Goal: Task Accomplishment & Management: Use online tool/utility

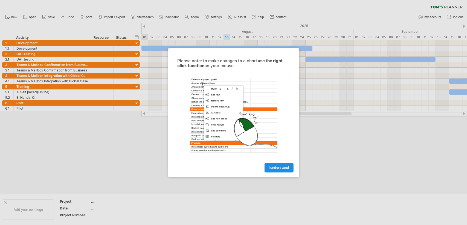
click at [275, 167] on span "I understand" at bounding box center [279, 168] width 20 height 4
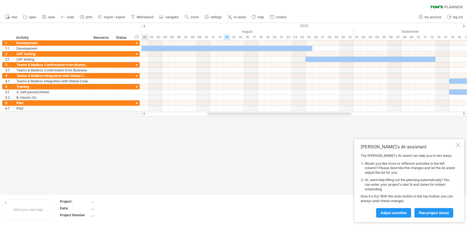
click at [455, 149] on div "[PERSON_NAME]'s AI-assistant The [PERSON_NAME]'s AI-assist can help you in two …" at bounding box center [409, 180] width 110 height 83
click at [460, 146] on div "[PERSON_NAME]'s AI-assistant The [PERSON_NAME]'s AI-assist can help you in two …" at bounding box center [409, 180] width 110 height 83
click at [459, 146] on div at bounding box center [458, 145] width 4 height 4
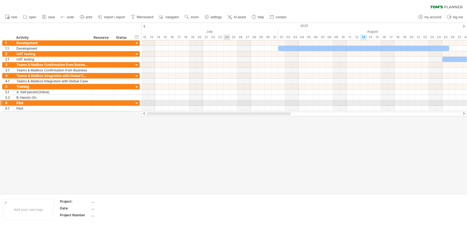
drag, startPoint x: 325, startPoint y: 115, endPoint x: 156, endPoint y: 88, distance: 171.5
click at [159, 89] on div "Trying to reach [DOMAIN_NAME] Connected again... 0% clear filter new 1" at bounding box center [233, 112] width 467 height 225
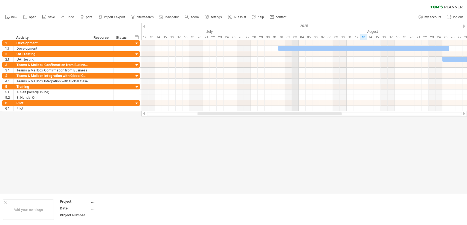
click at [321, 34] on div "timeline settings" at bounding box center [320, 32] width 40 height 9
select select "*"
select select "**"
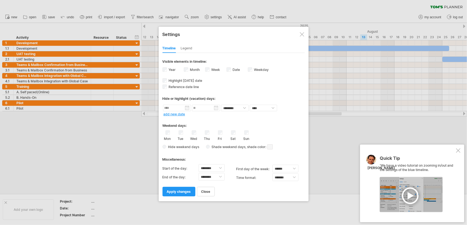
click at [456, 152] on div at bounding box center [458, 151] width 4 height 4
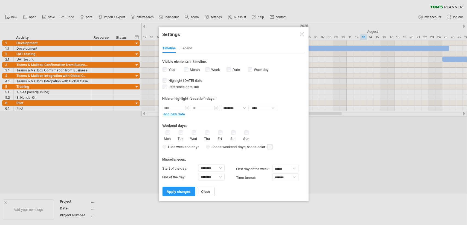
click at [210, 68] on label "Week visibility of weeknumbers Currently there is not enough space horizontally…" at bounding box center [215, 70] width 10 height 4
click at [188, 108] on input "text" at bounding box center [177, 108] width 28 height 7
click at [187, 107] on input "text" at bounding box center [177, 108] width 28 height 7
click at [236, 119] on div "Weekend days:" at bounding box center [233, 124] width 142 height 11
click at [182, 190] on span "apply changes" at bounding box center [179, 192] width 24 height 4
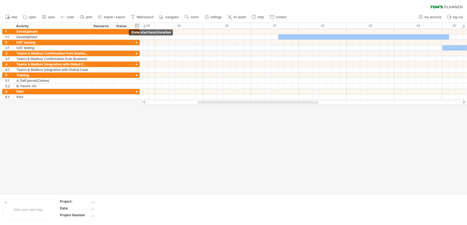
click at [137, 25] on div "hide start/end/duration show start/end/duration" at bounding box center [136, 26] width 5 height 6
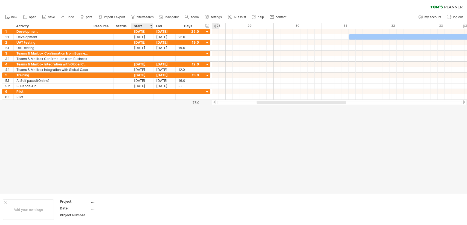
click at [151, 26] on div at bounding box center [151, 26] width 2 height 5
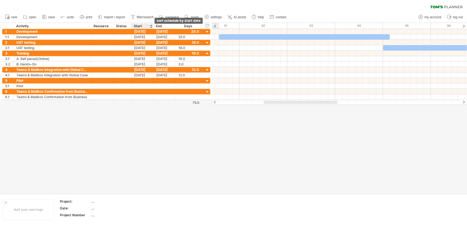
click at [151, 26] on div at bounding box center [151, 26] width 2 height 5
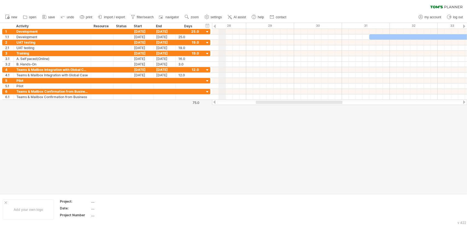
click at [223, 25] on div "28" at bounding box center [222, 26] width 48 height 6
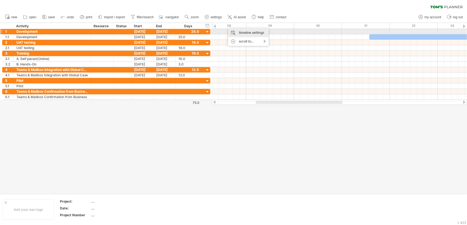
click at [233, 33] on div "timeline settings" at bounding box center [248, 32] width 40 height 9
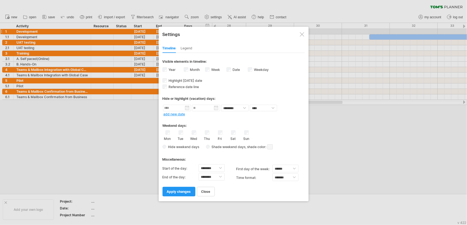
click at [185, 47] on div "Legend" at bounding box center [187, 48] width 12 height 9
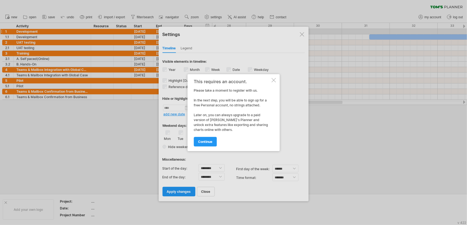
click at [272, 80] on div at bounding box center [273, 80] width 4 height 4
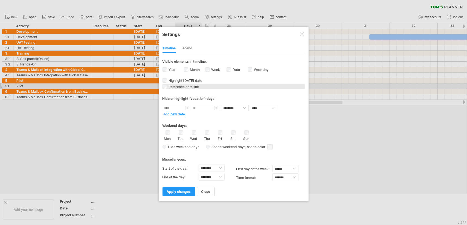
click at [185, 87] on span "Reference date line" at bounding box center [183, 87] width 31 height 4
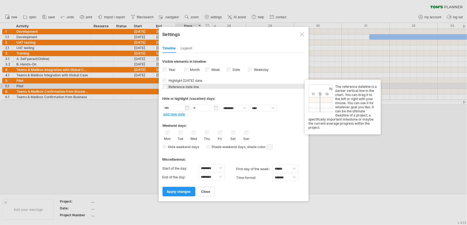
click at [184, 87] on span "Reference date line" at bounding box center [183, 87] width 31 height 4
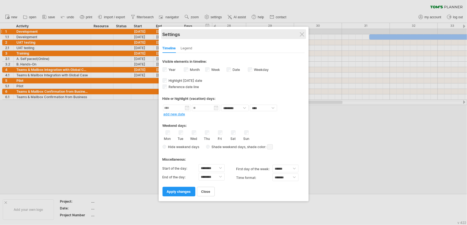
click at [296, 34] on div "Settings" at bounding box center [233, 34] width 142 height 10
click at [298, 33] on div "Settings" at bounding box center [233, 34] width 142 height 10
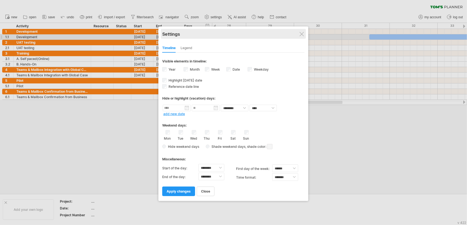
click at [302, 37] on div "Settings" at bounding box center [233, 34] width 142 height 10
click at [301, 34] on div at bounding box center [301, 34] width 4 height 4
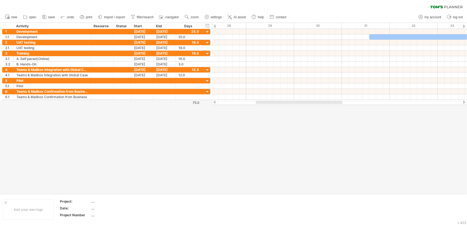
drag, startPoint x: 290, startPoint y: 101, endPoint x: 386, endPoint y: 103, distance: 96.0
click at [386, 103] on div at bounding box center [339, 102] width 255 height 5
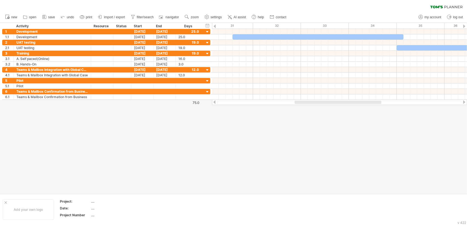
drag, startPoint x: 334, startPoint y: 101, endPoint x: 373, endPoint y: 101, distance: 38.8
click at [373, 101] on div at bounding box center [337, 102] width 87 height 3
drag, startPoint x: 370, startPoint y: 102, endPoint x: 384, endPoint y: 101, distance: 14.0
click at [466, 106] on html "progress(100%) Trying to reach [DOMAIN_NAME] Connected again... 0% clear filter…" at bounding box center [233, 113] width 467 height 227
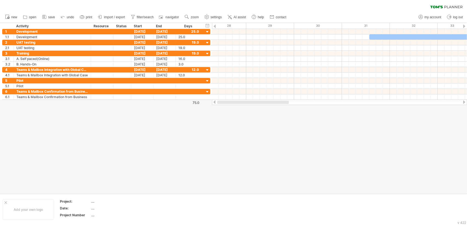
drag, startPoint x: 309, startPoint y: 104, endPoint x: 231, endPoint y: 99, distance: 77.7
click at [231, 99] on div "Trying to reach [DOMAIN_NAME] Connected again... 0% clear filter new 1" at bounding box center [233, 112] width 467 height 225
click at [194, 25] on div "Days" at bounding box center [188, 26] width 26 height 5
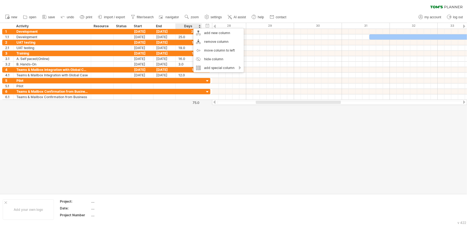
click at [133, 125] on div at bounding box center [233, 108] width 467 height 171
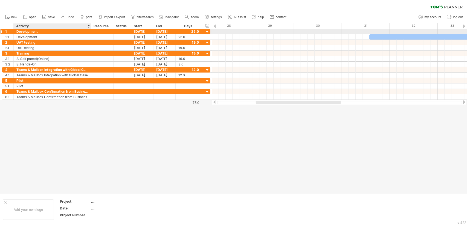
click at [25, 32] on div "Development" at bounding box center [52, 31] width 72 height 5
click at [25, 32] on input "**********" at bounding box center [52, 31] width 72 height 5
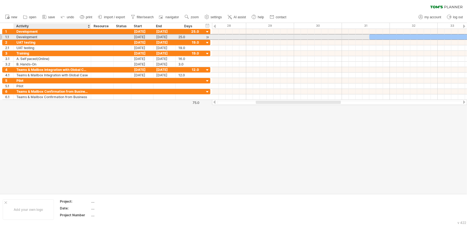
click at [41, 37] on div "Development" at bounding box center [52, 36] width 72 height 5
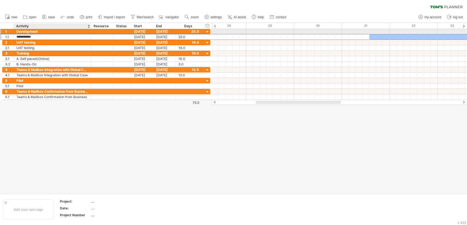
click at [38, 31] on div "Development" at bounding box center [52, 31] width 72 height 5
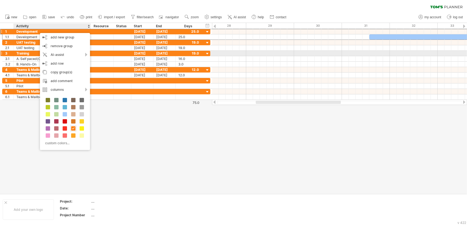
click at [33, 56] on div "A. Self paced(Online)" at bounding box center [52, 58] width 72 height 5
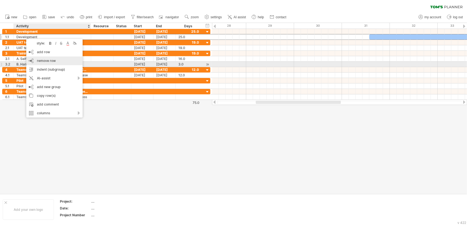
click at [50, 65] on div "remove row remove selected rows" at bounding box center [54, 61] width 56 height 9
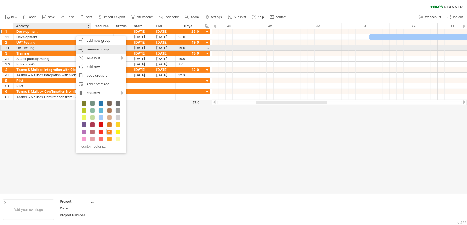
click at [90, 46] on div "remove group remove selected groups" at bounding box center [101, 49] width 50 height 9
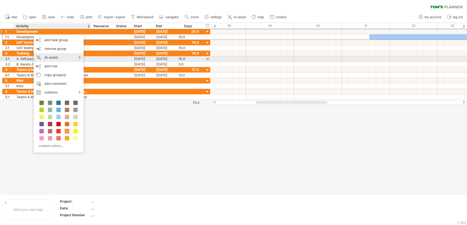
click at [78, 57] on div "AI-assist" at bounding box center [59, 57] width 50 height 9
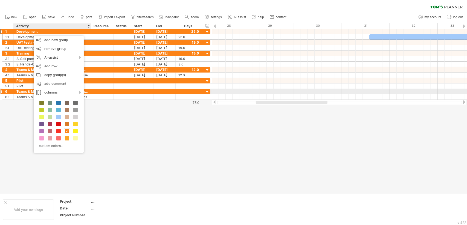
click at [112, 92] on div at bounding box center [112, 91] width 3 height 5
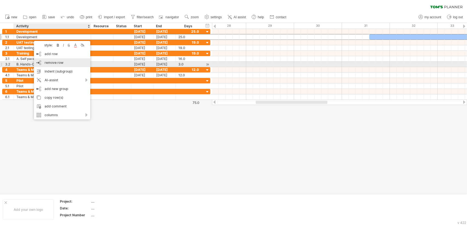
click at [71, 67] on div "remove row remove selected rows" at bounding box center [62, 62] width 56 height 9
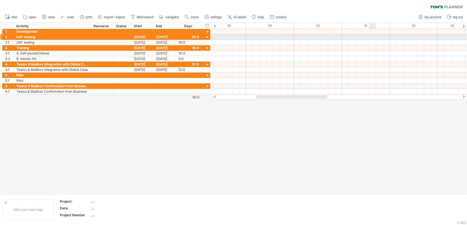
click at [366, 31] on div at bounding box center [339, 31] width 255 height 5
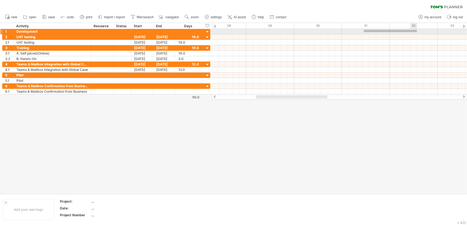
drag, startPoint x: 364, startPoint y: 30, endPoint x: 425, endPoint y: 33, distance: 61.3
click at [425, 33] on div at bounding box center [339, 31] width 255 height 5
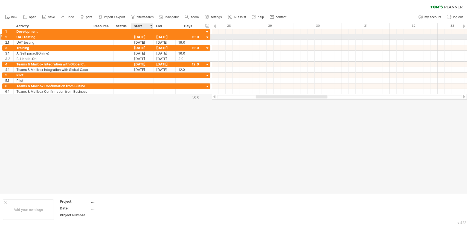
click at [143, 37] on div "[DATE]" at bounding box center [142, 36] width 22 height 5
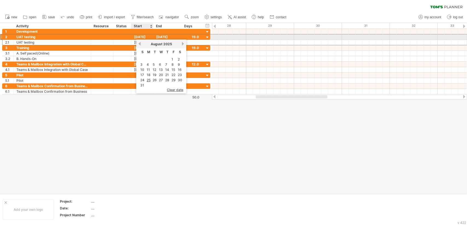
click at [143, 37] on div "[DATE]" at bounding box center [142, 36] width 22 height 5
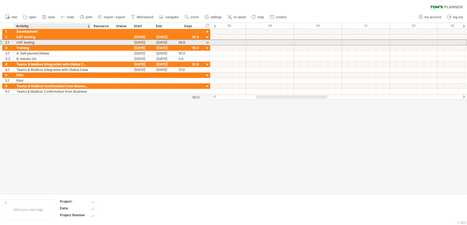
click at [61, 41] on div "UAT testing" at bounding box center [52, 42] width 72 height 5
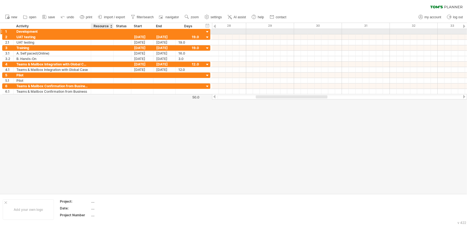
drag, startPoint x: 130, startPoint y: 25, endPoint x: 101, endPoint y: 34, distance: 30.7
click at [101, 34] on div "Trying to reach [DOMAIN_NAME] Connected again... 0% clear filter new 1" at bounding box center [233, 112] width 467 height 225
